Goal: Find contact information: Find contact information

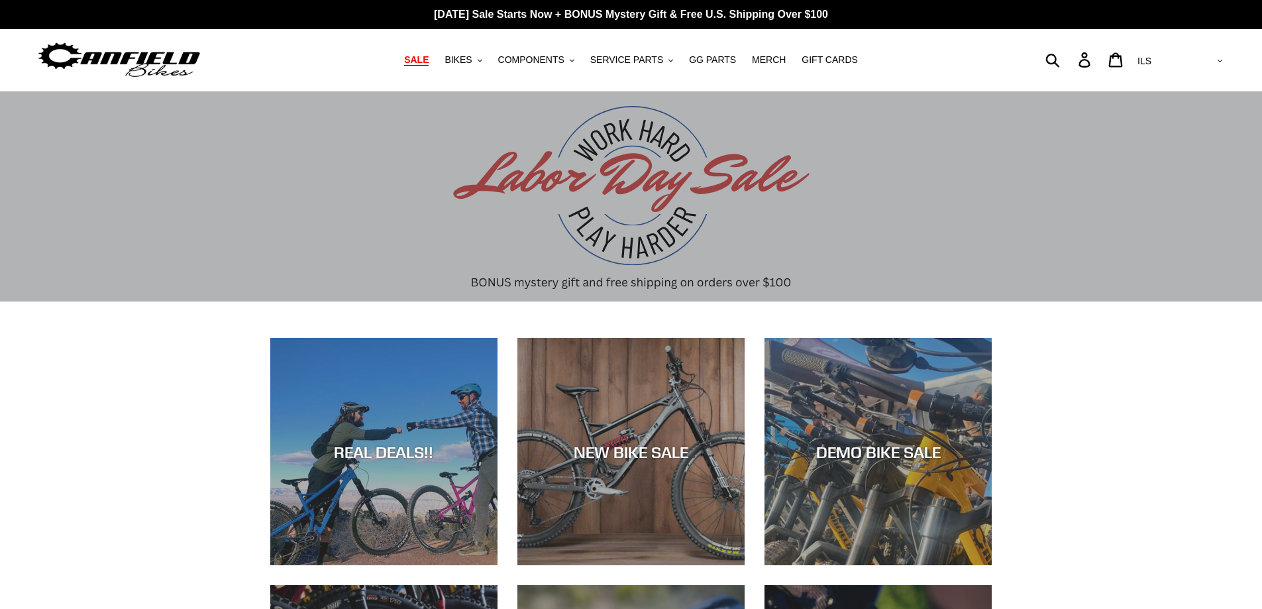
click at [429, 62] on span "SALE" at bounding box center [416, 59] width 25 height 11
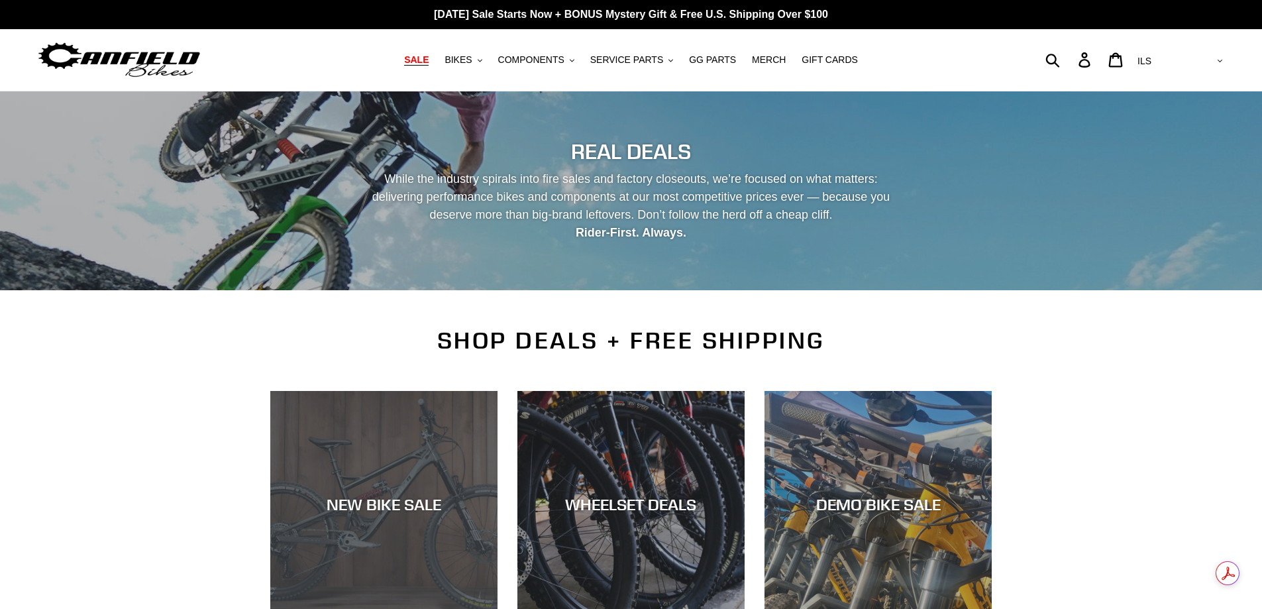
scroll to position [353, 0]
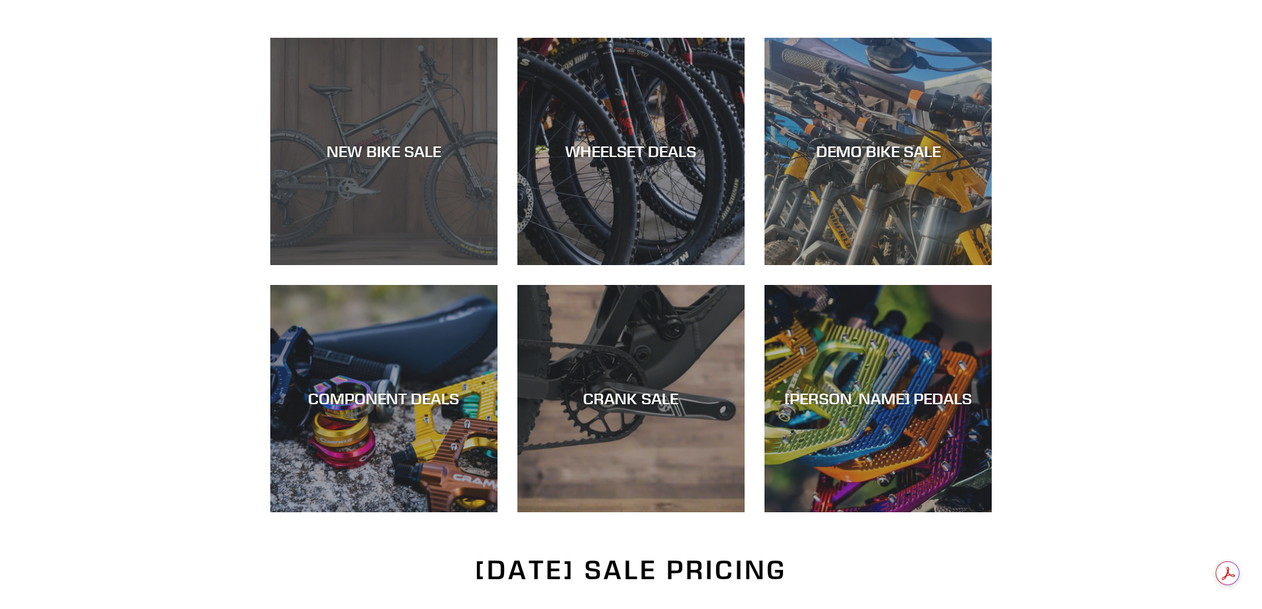
click at [397, 489] on ul "NEW BIKE SALE WHEELSET DEALS DEMO BIKE SALE COMPONENT DEALS CRANK SALE [PERSON_…" at bounding box center [621, 285] width 742 height 495
click at [396, 265] on div "NEW BIKE SALE" at bounding box center [383, 265] width 227 height 0
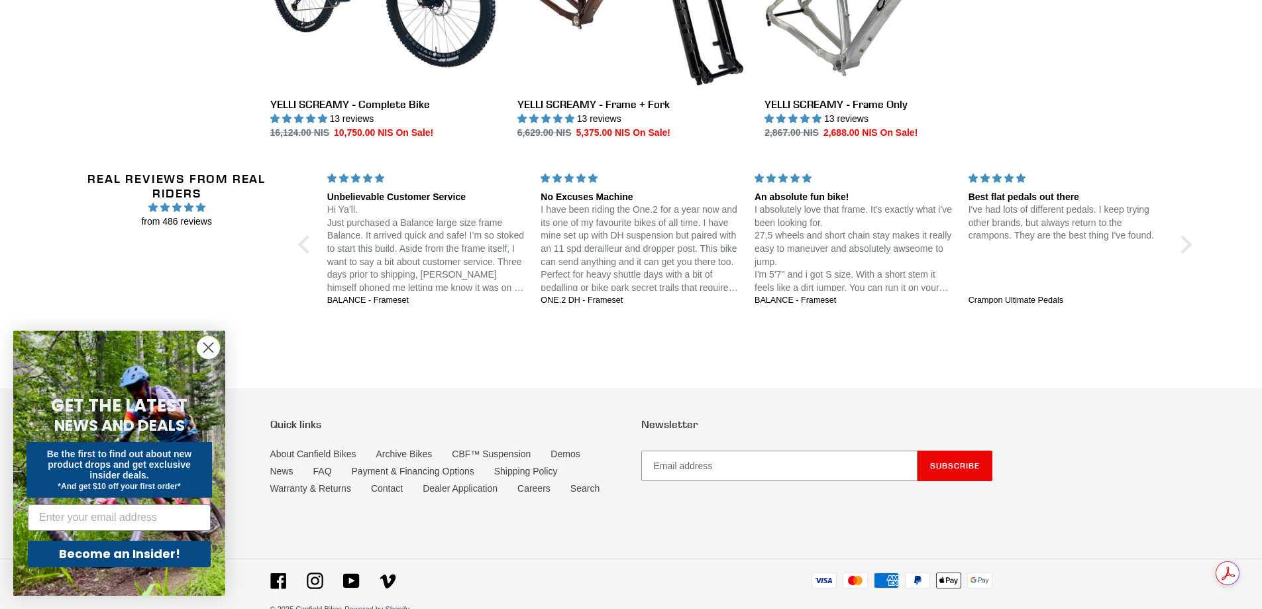
scroll to position [2365, 0]
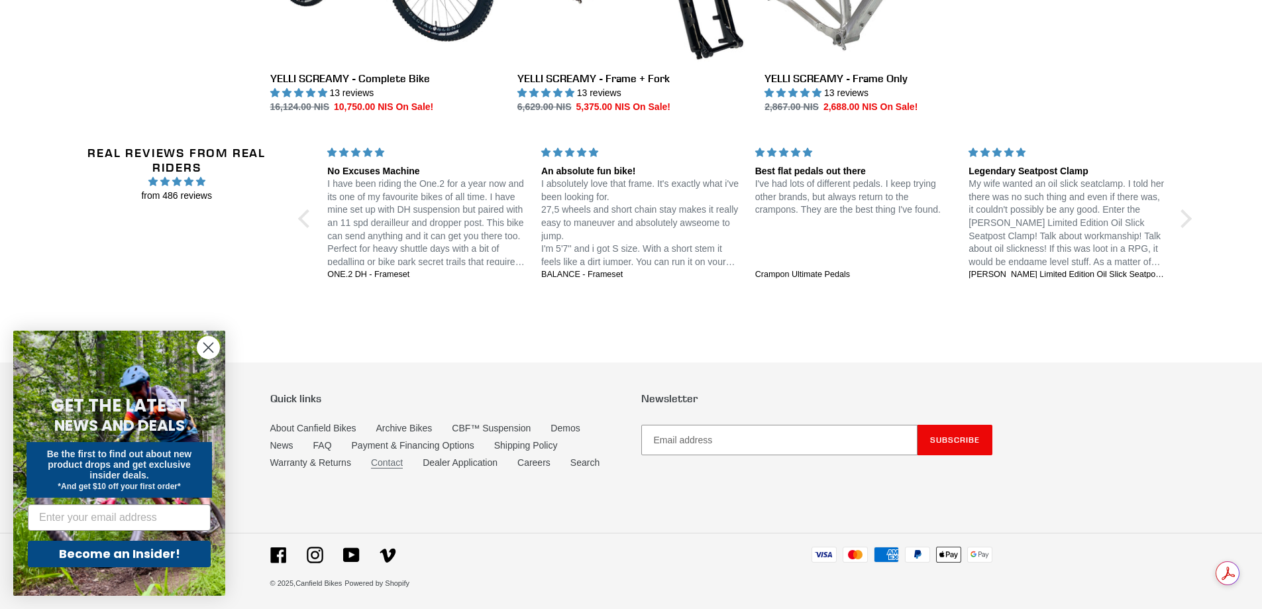
click at [385, 465] on link "Contact" at bounding box center [387, 462] width 32 height 11
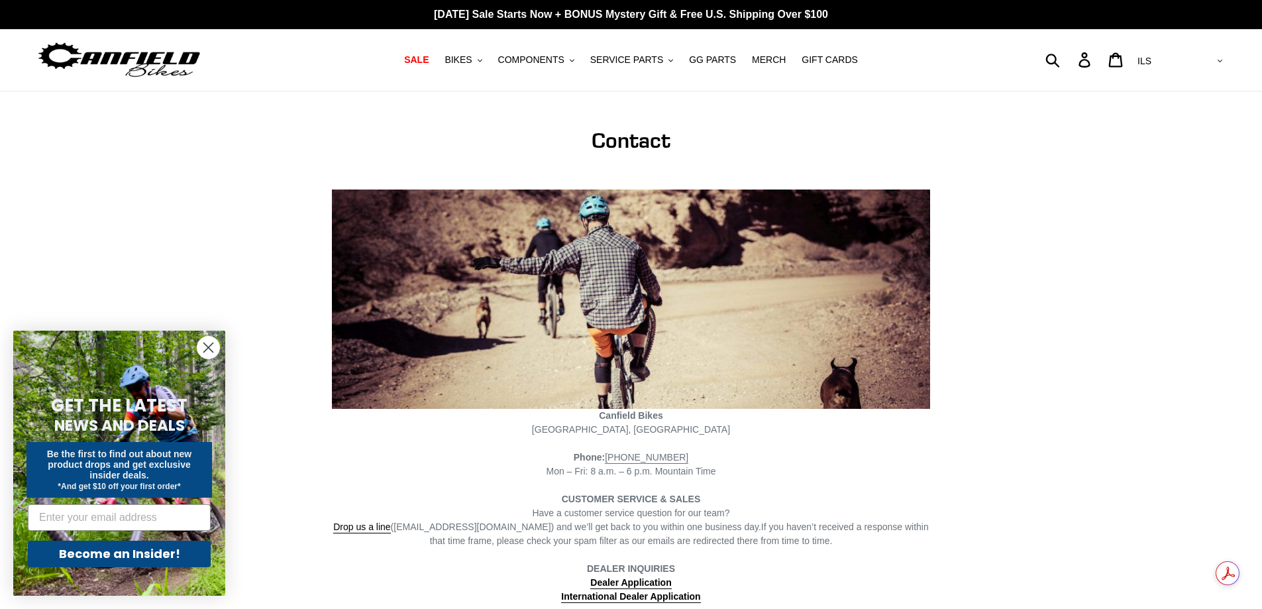
scroll to position [353, 0]
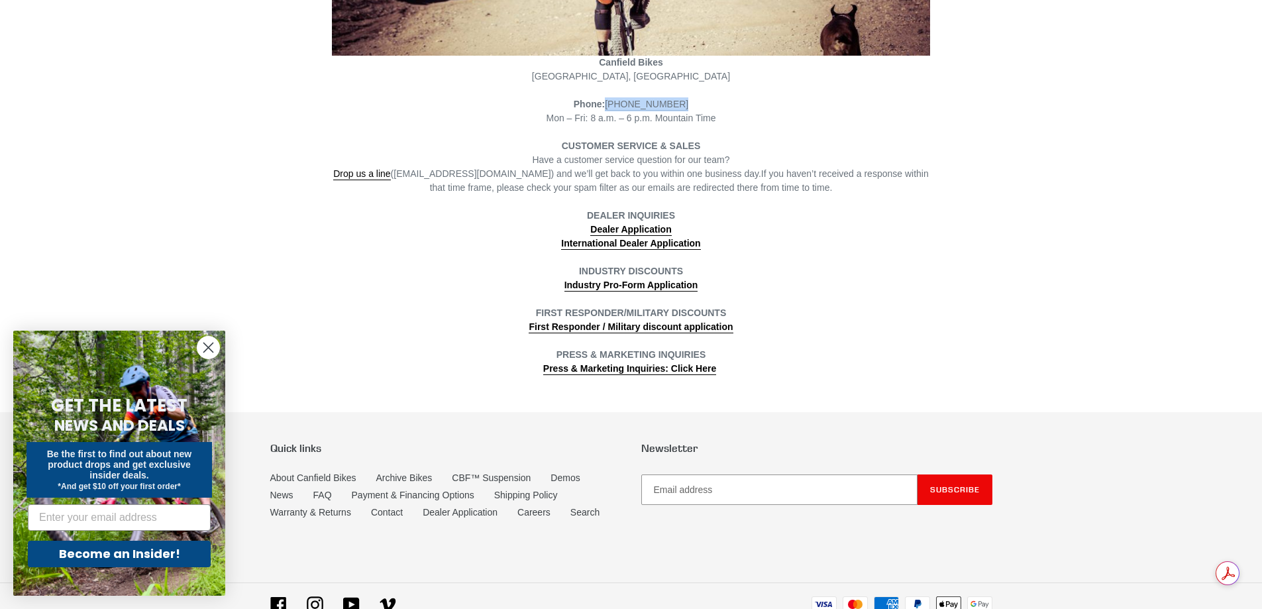
drag, startPoint x: 685, startPoint y: 101, endPoint x: 616, endPoint y: 111, distance: 69.6
click at [616, 111] on div "Phone: (801) 548-2556 Mon – Fri: 8 a.m. – 6 p.m. Mountain Time" at bounding box center [631, 111] width 598 height 28
copy link "(801) 548-2556"
drag, startPoint x: 960, startPoint y: 157, endPoint x: 920, endPoint y: 142, distance: 43.2
click at [960, 157] on div "Contact Canfield Bikes Poncha Springs, CO Phone: (801) 548-2556 Mon – Fri: 8 a.…" at bounding box center [621, 75] width 742 height 601
